Goal: Use online tool/utility: Utilize a website feature to perform a specific function

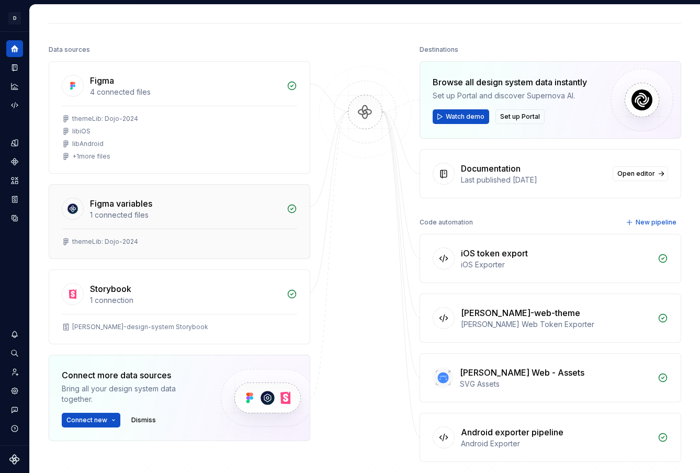
scroll to position [113, 0]
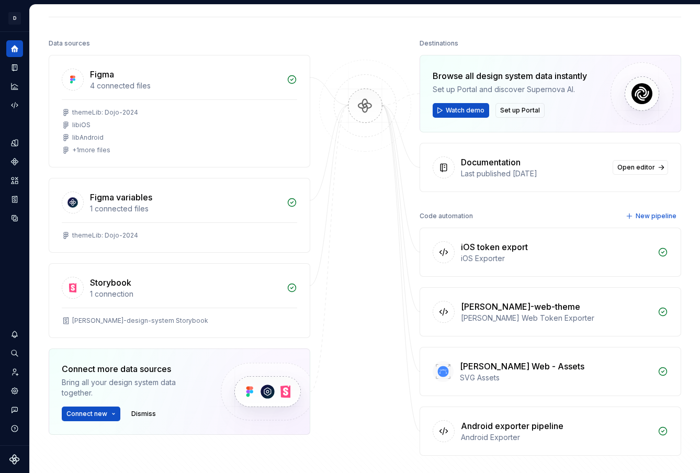
click at [514, 243] on div "iOS token export" at bounding box center [494, 247] width 67 height 13
click at [481, 254] on div "iOS Exporter" at bounding box center [556, 258] width 191 height 10
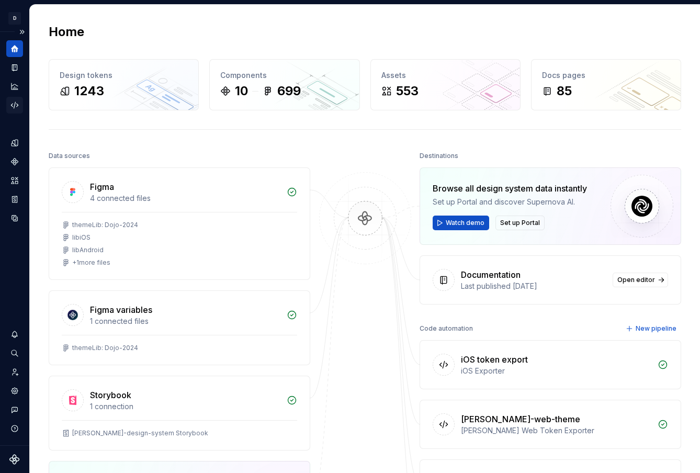
click at [10, 104] on icon "Code automation" at bounding box center [14, 105] width 9 height 9
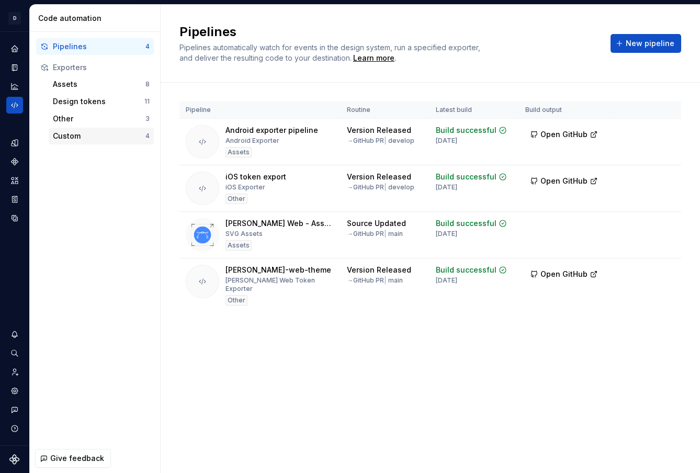
click at [95, 137] on div "Custom" at bounding box center [99, 136] width 93 height 10
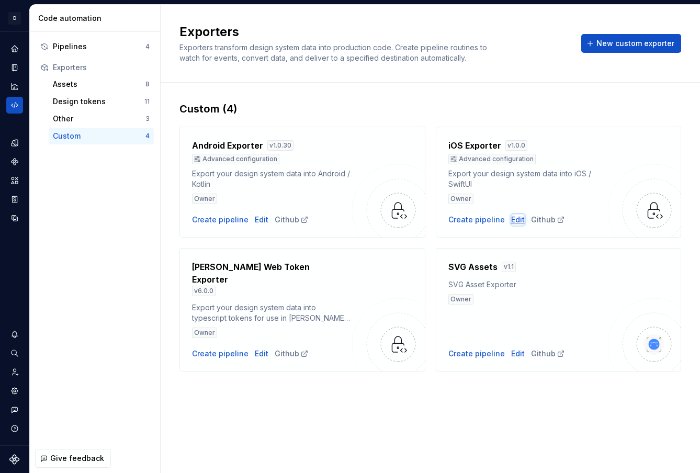
click at [511, 221] on div "Edit" at bounding box center [518, 220] width 14 height 10
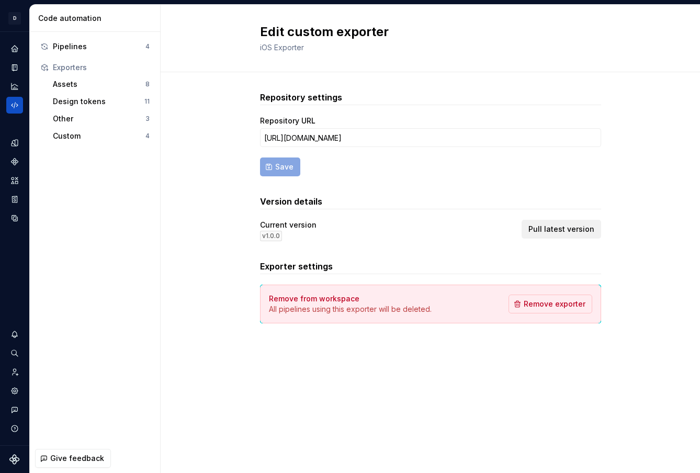
click at [577, 225] on span "Pull latest version" at bounding box center [562, 229] width 66 height 10
click at [72, 47] on div "Pipelines" at bounding box center [99, 46] width 93 height 10
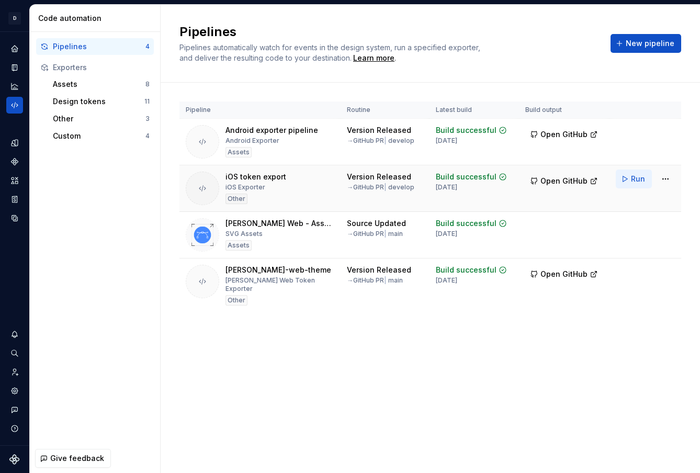
click at [638, 186] on button "Run" at bounding box center [634, 179] width 36 height 19
click at [538, 406] on div "Pipelines Pipelines automatically watch for events in the design system, run a …" at bounding box center [431, 239] width 540 height 469
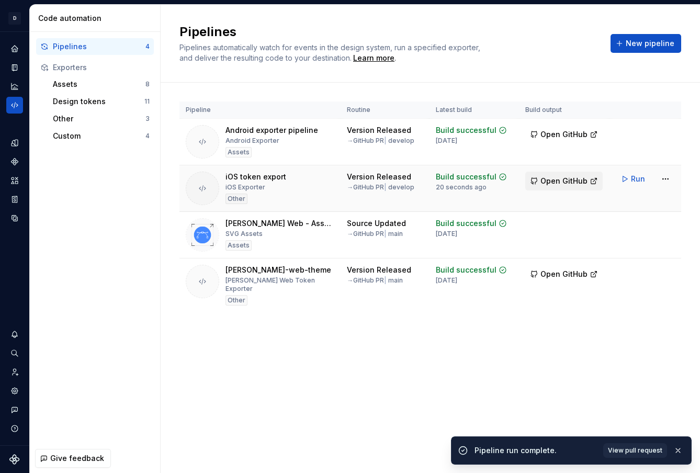
click at [566, 182] on span "Open GitHub" at bounding box center [564, 181] width 47 height 10
